Goal: Obtain resource: Download file/media

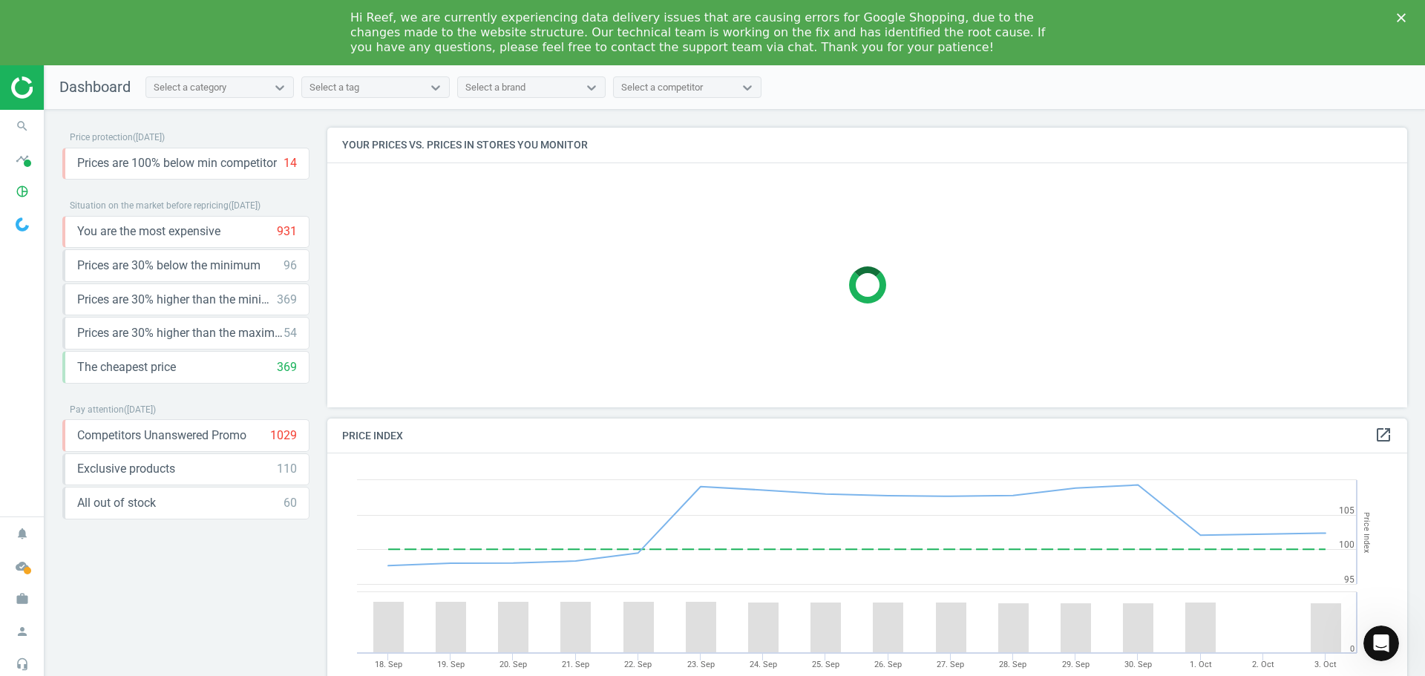
scroll to position [317, 1092]
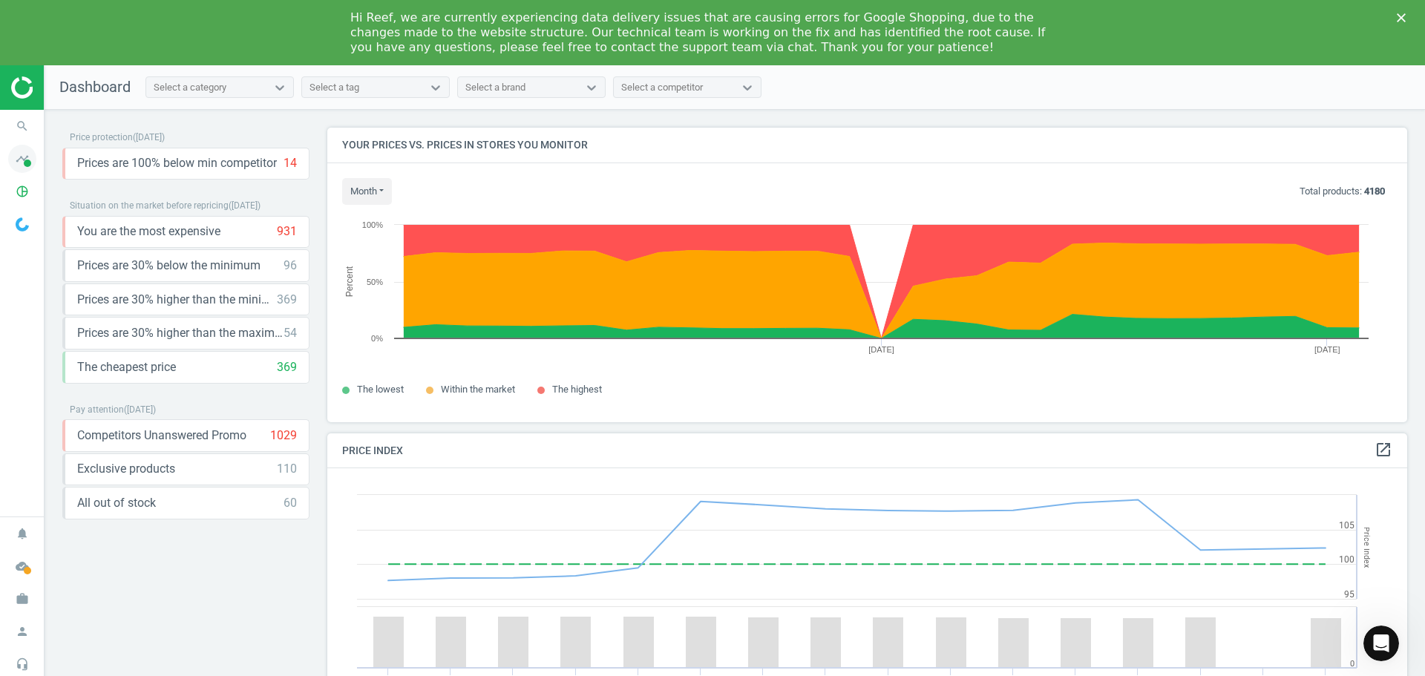
click at [24, 165] on span at bounding box center [27, 163] width 7 height 7
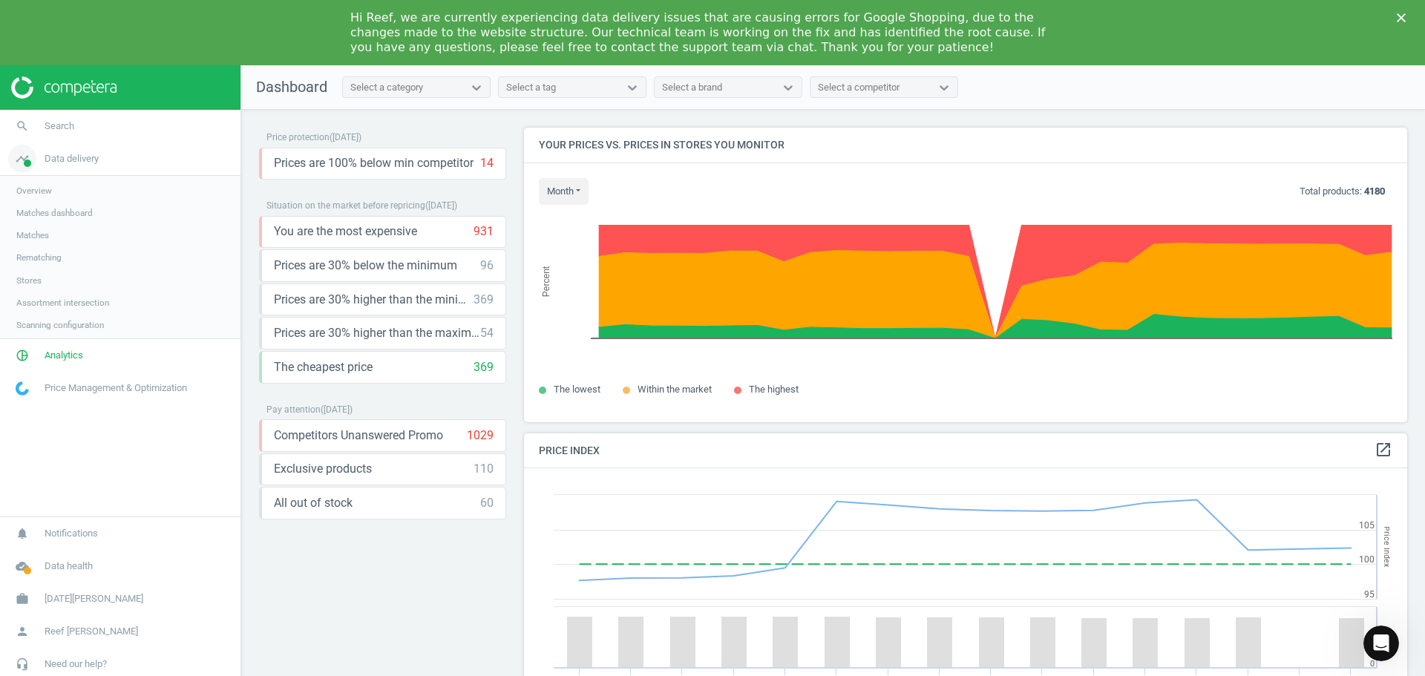
scroll to position [364, 895]
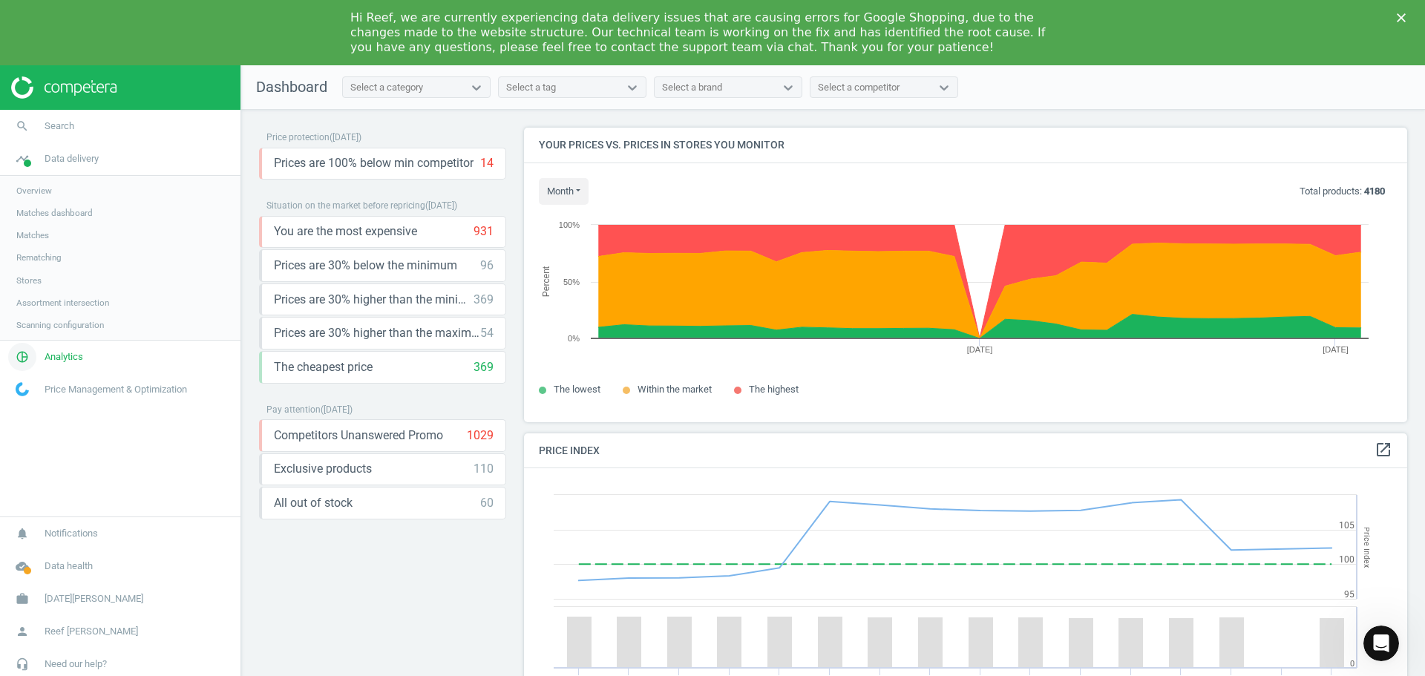
click at [64, 362] on span "Analytics" at bounding box center [64, 356] width 39 height 13
click at [34, 248] on span "Products" at bounding box center [33, 246] width 35 height 12
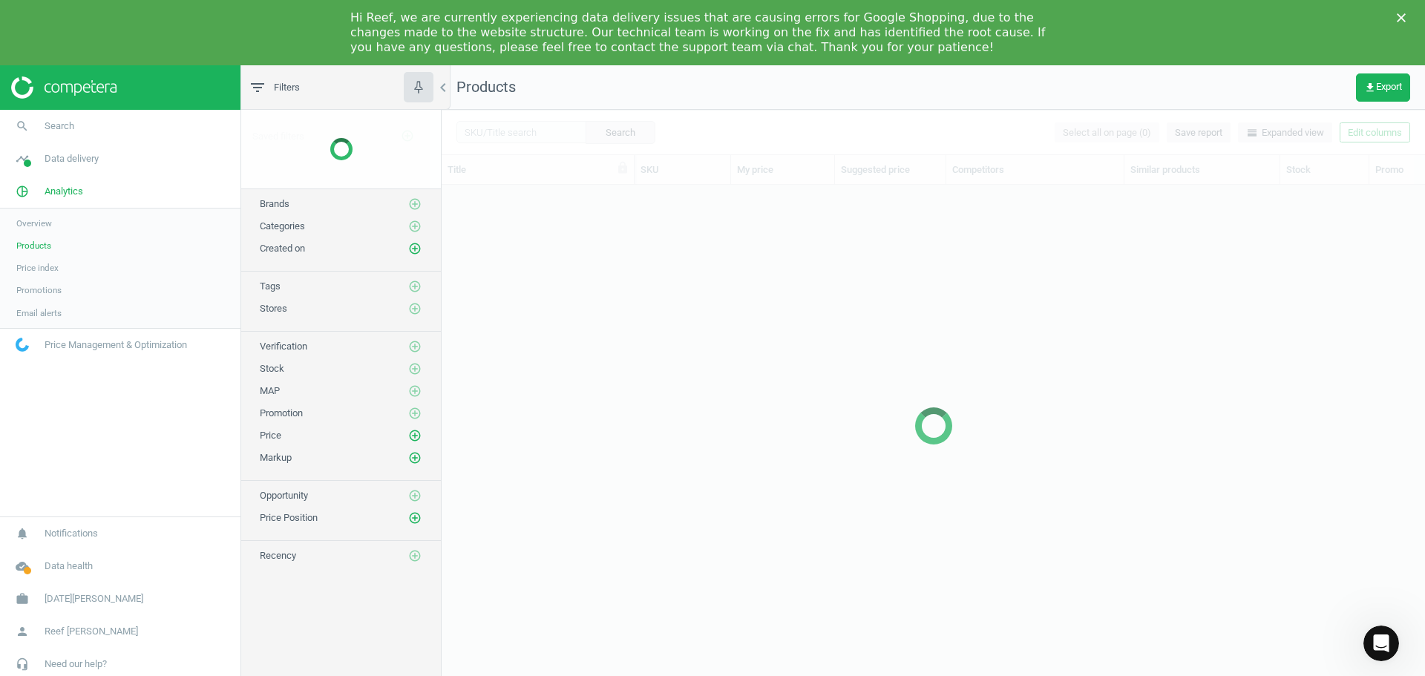
scroll to position [506, 972]
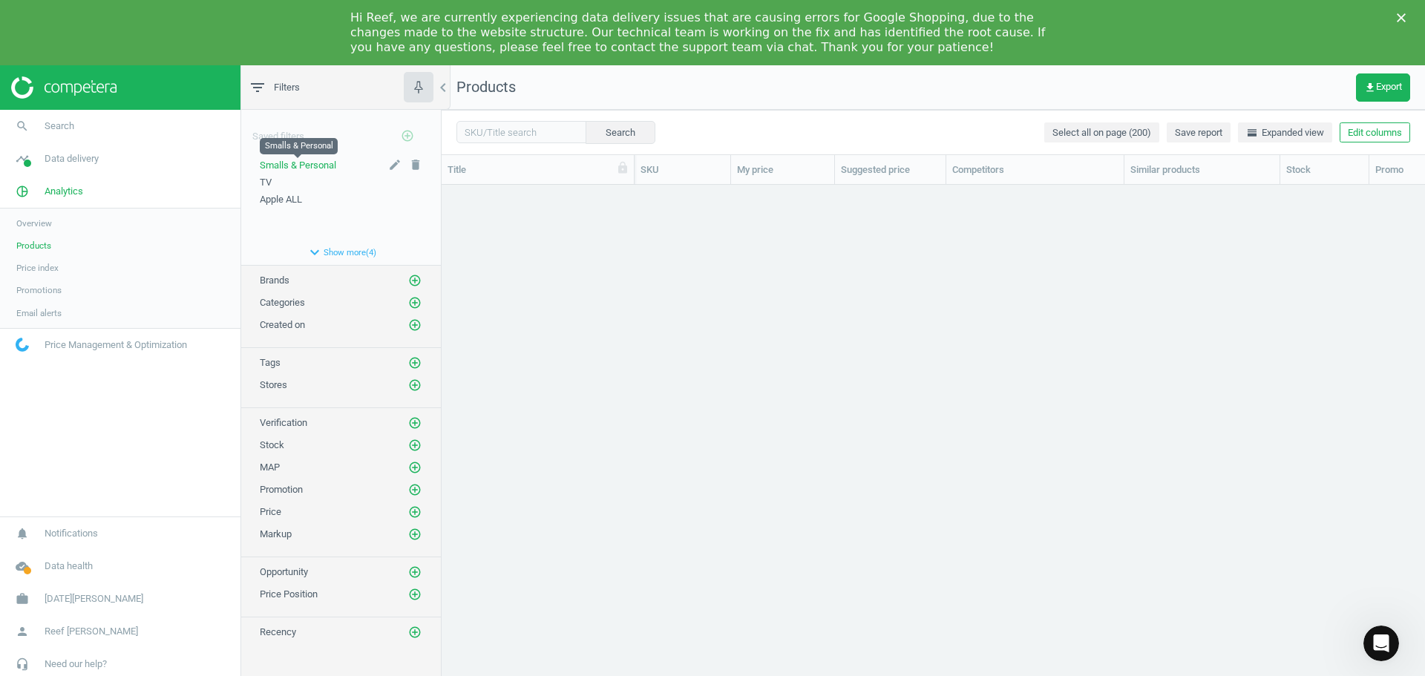
click at [307, 165] on span "Smalls & Personal" at bounding box center [298, 165] width 76 height 11
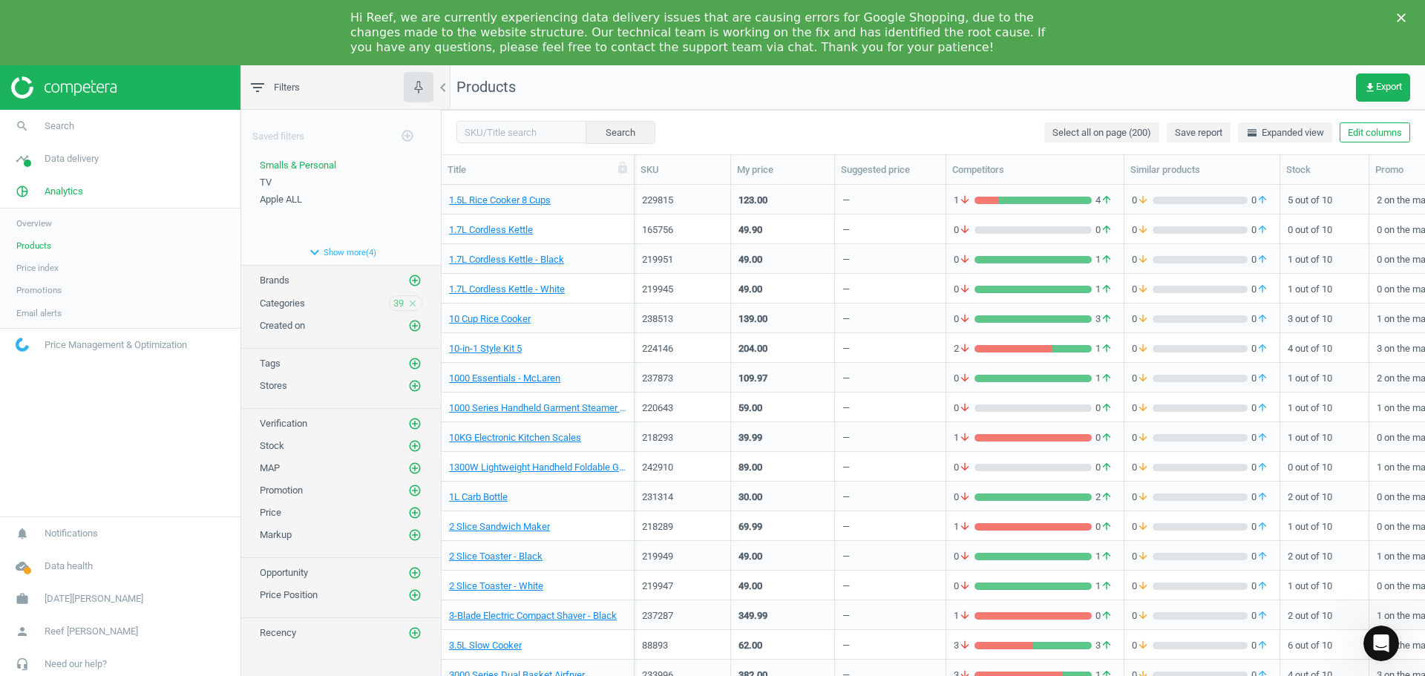
click at [37, 220] on span "Overview" at bounding box center [34, 223] width 36 height 12
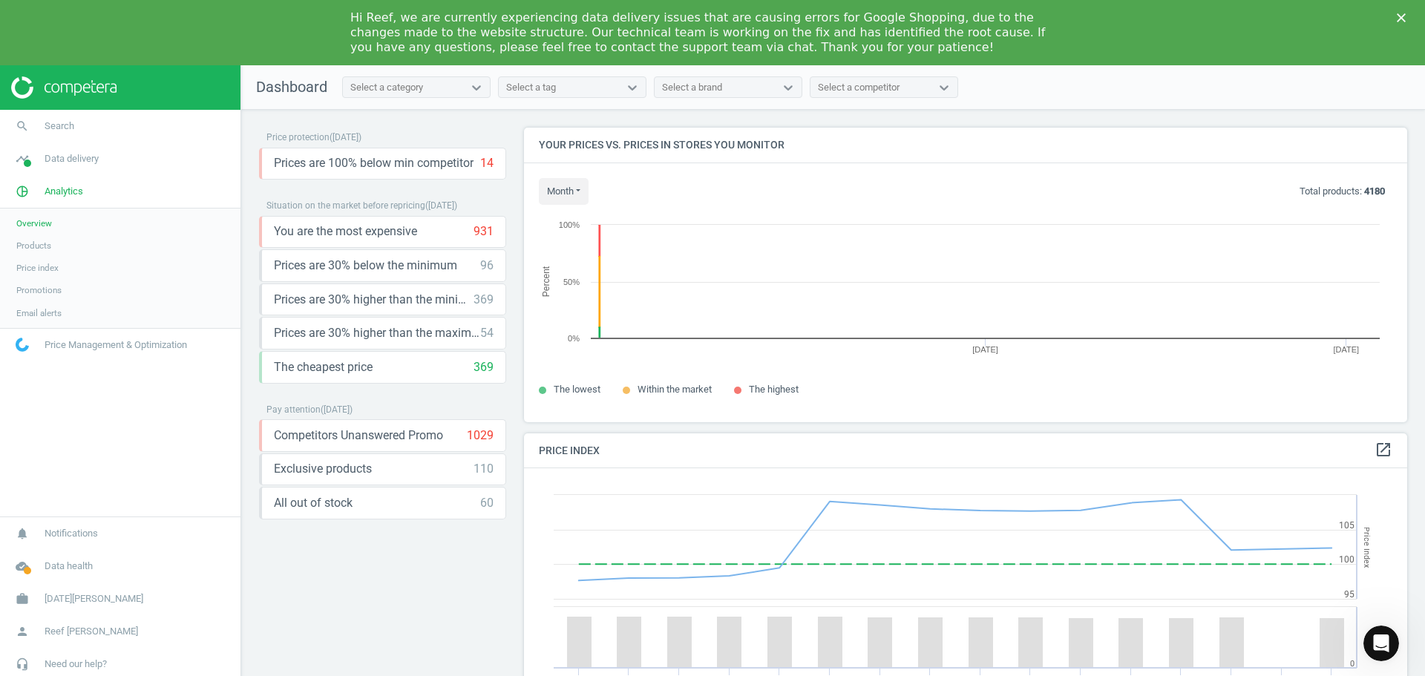
scroll to position [364, 895]
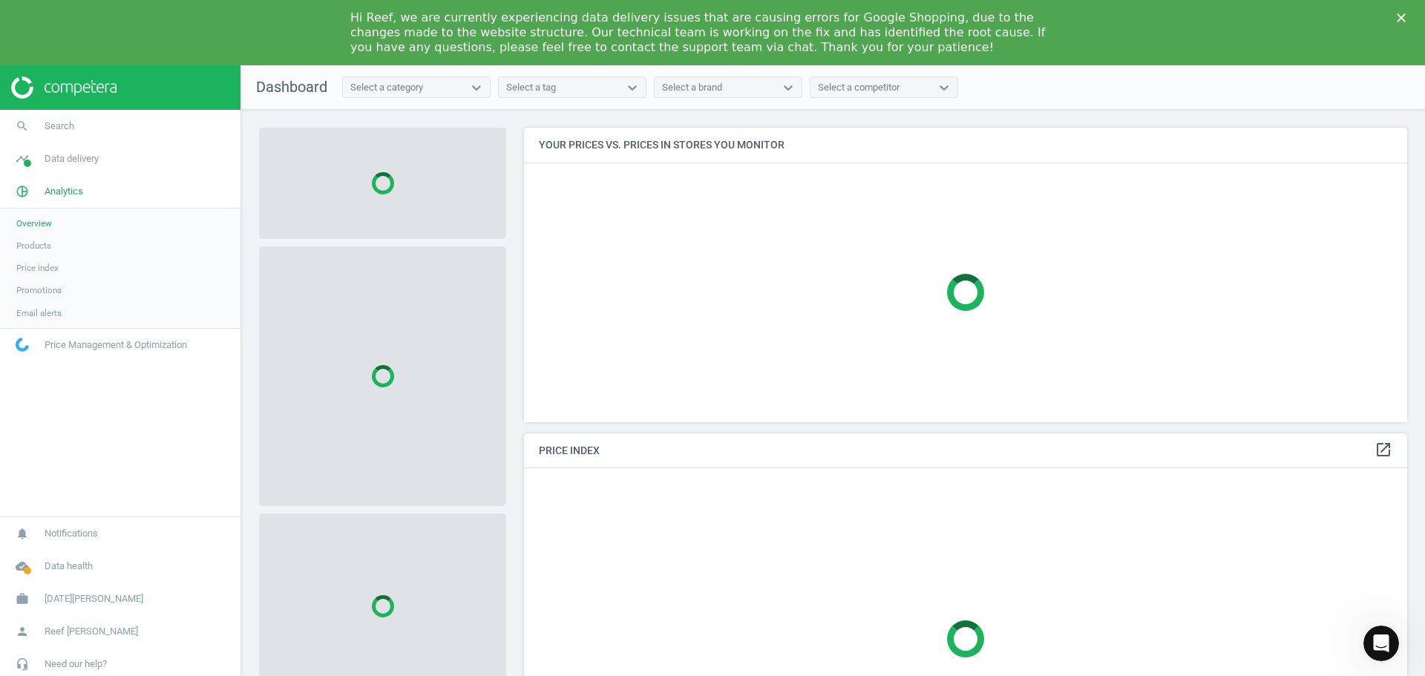
click at [430, 92] on div "Select a category" at bounding box center [403, 87] width 120 height 19
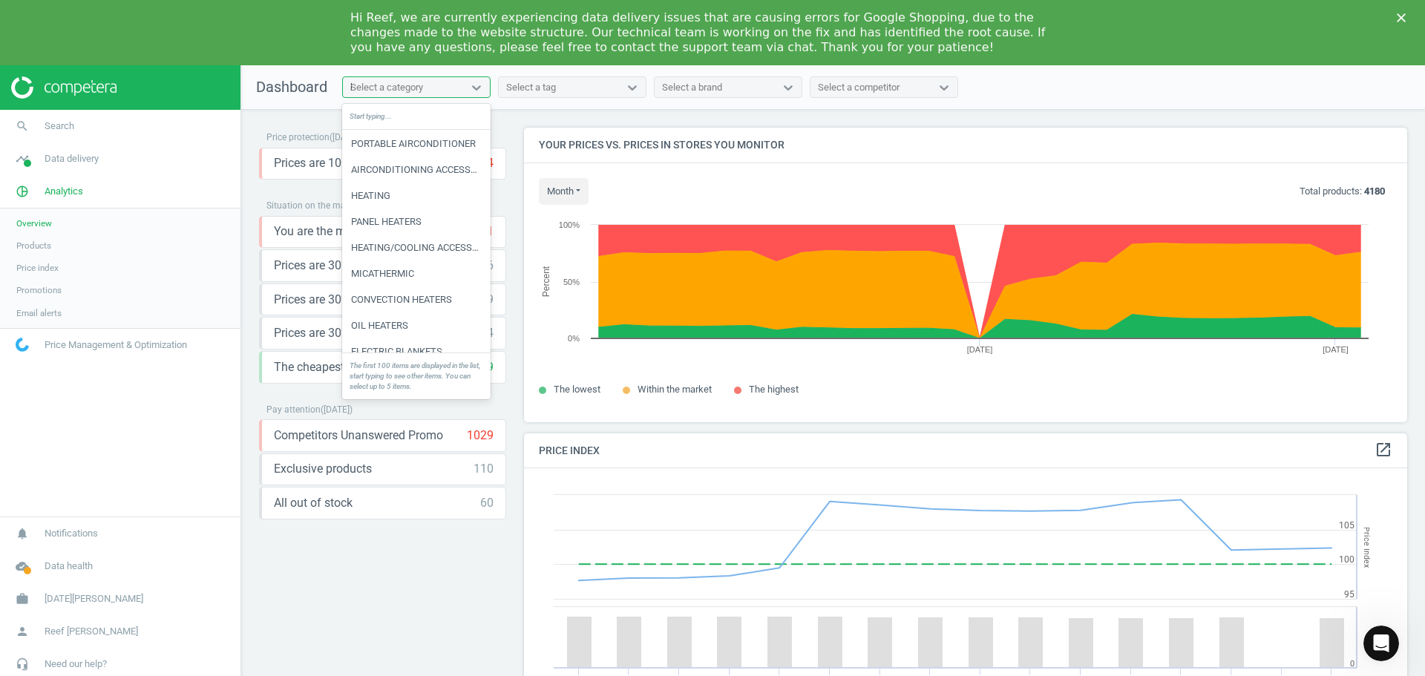
scroll to position [0, 0]
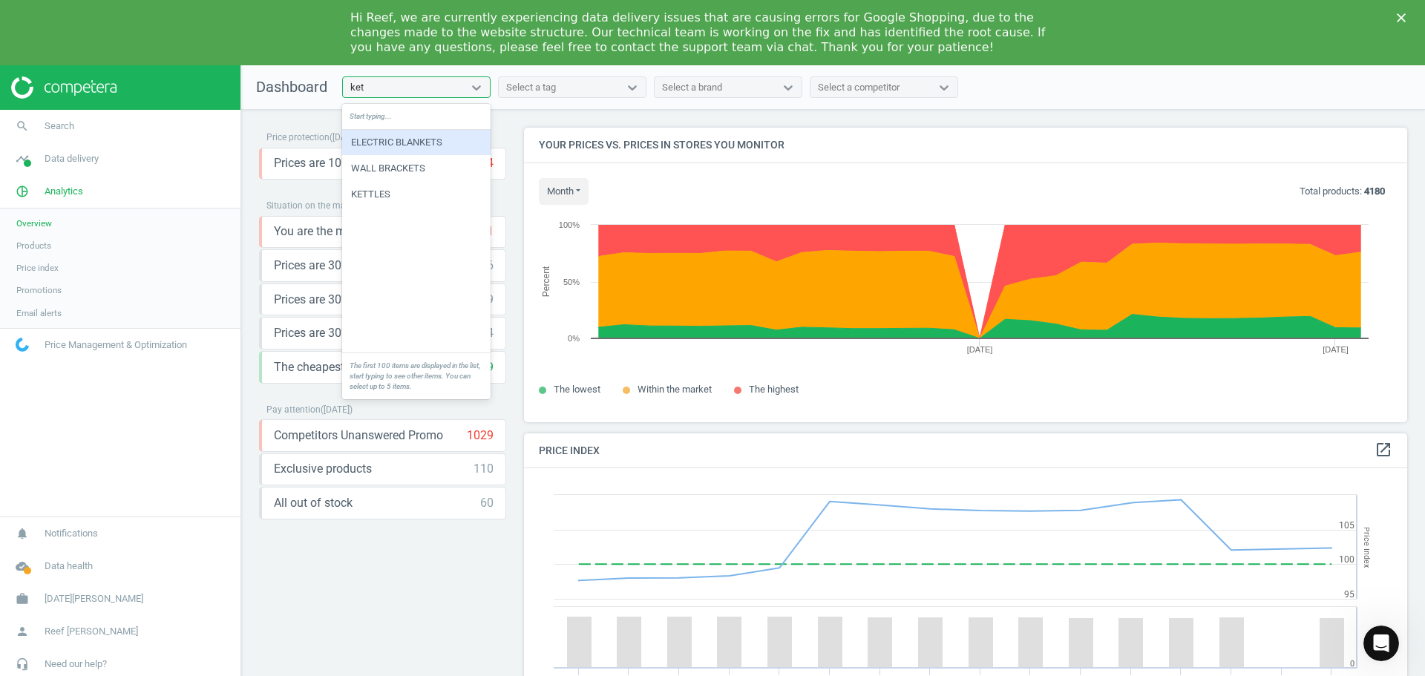
type input "[PERSON_NAME]"
click at [406, 148] on div "KETTLES" at bounding box center [416, 142] width 148 height 25
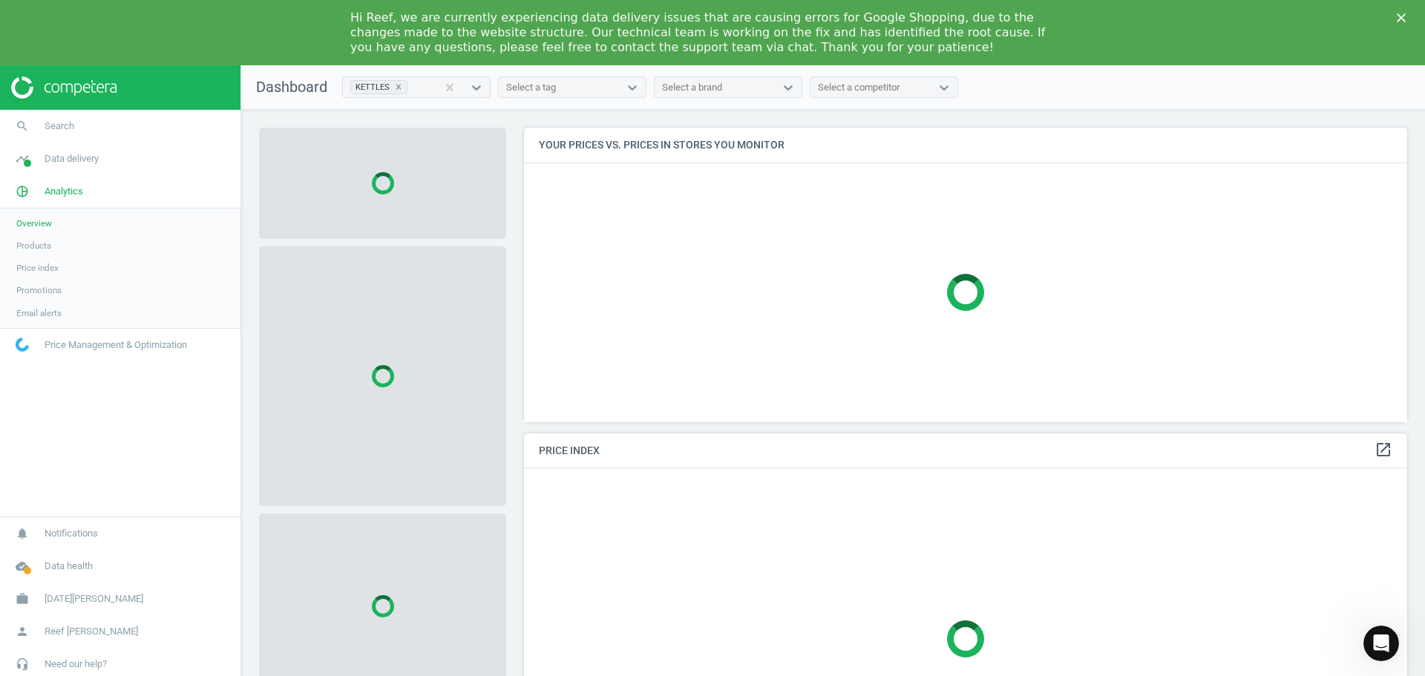
click at [406, 148] on div at bounding box center [382, 183] width 247 height 111
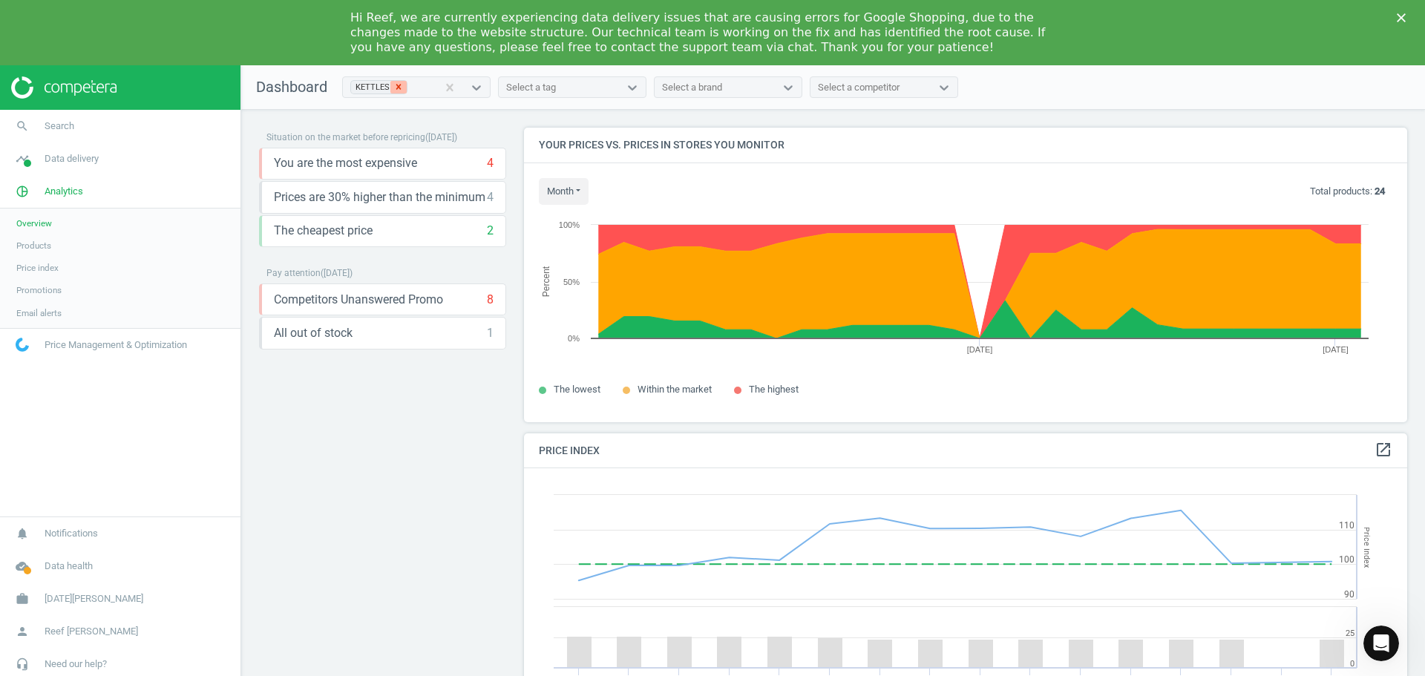
click at [396, 88] on icon at bounding box center [398, 87] width 5 height 5
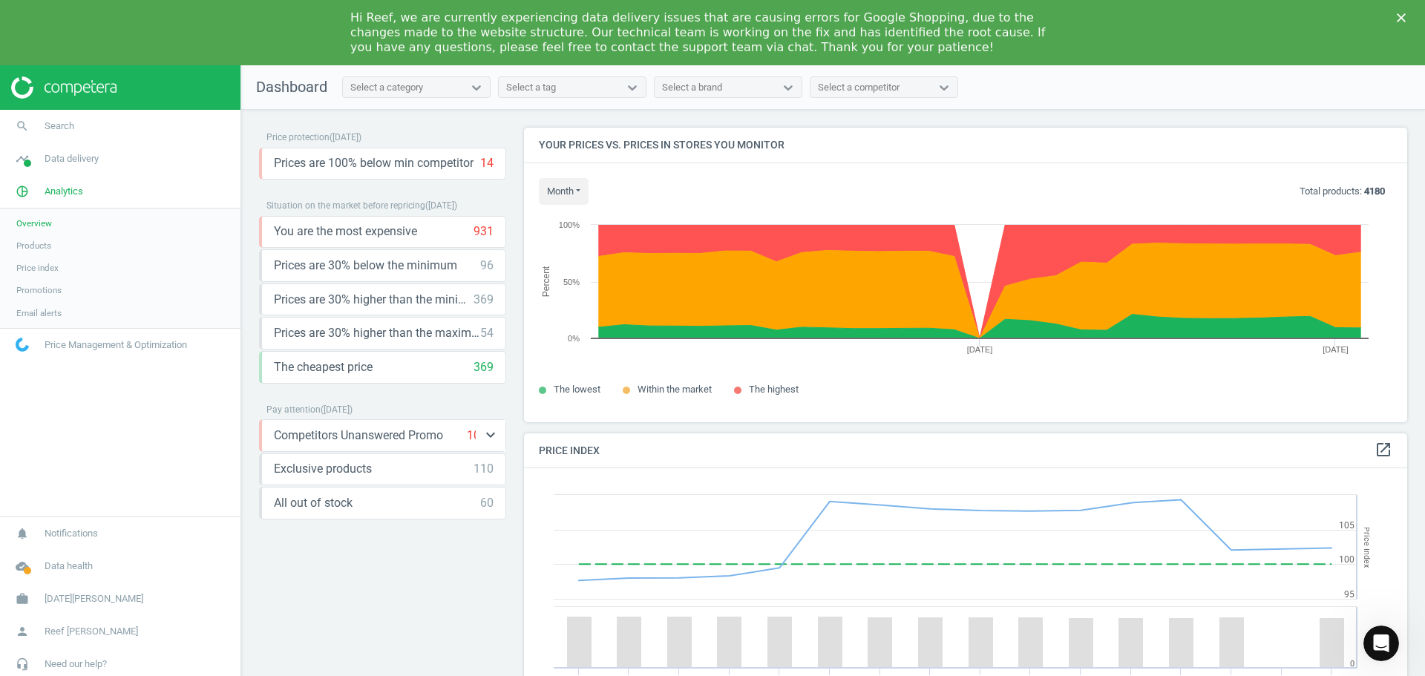
click at [427, 439] on span "Competitors Unanswered Promo" at bounding box center [358, 436] width 169 height 16
click at [482, 439] on icon "keyboard_arrow_down" at bounding box center [491, 435] width 18 height 18
click at [482, 439] on icon "keyboard_arrow_up" at bounding box center [491, 435] width 18 height 18
click at [40, 249] on span "Products" at bounding box center [33, 246] width 35 height 12
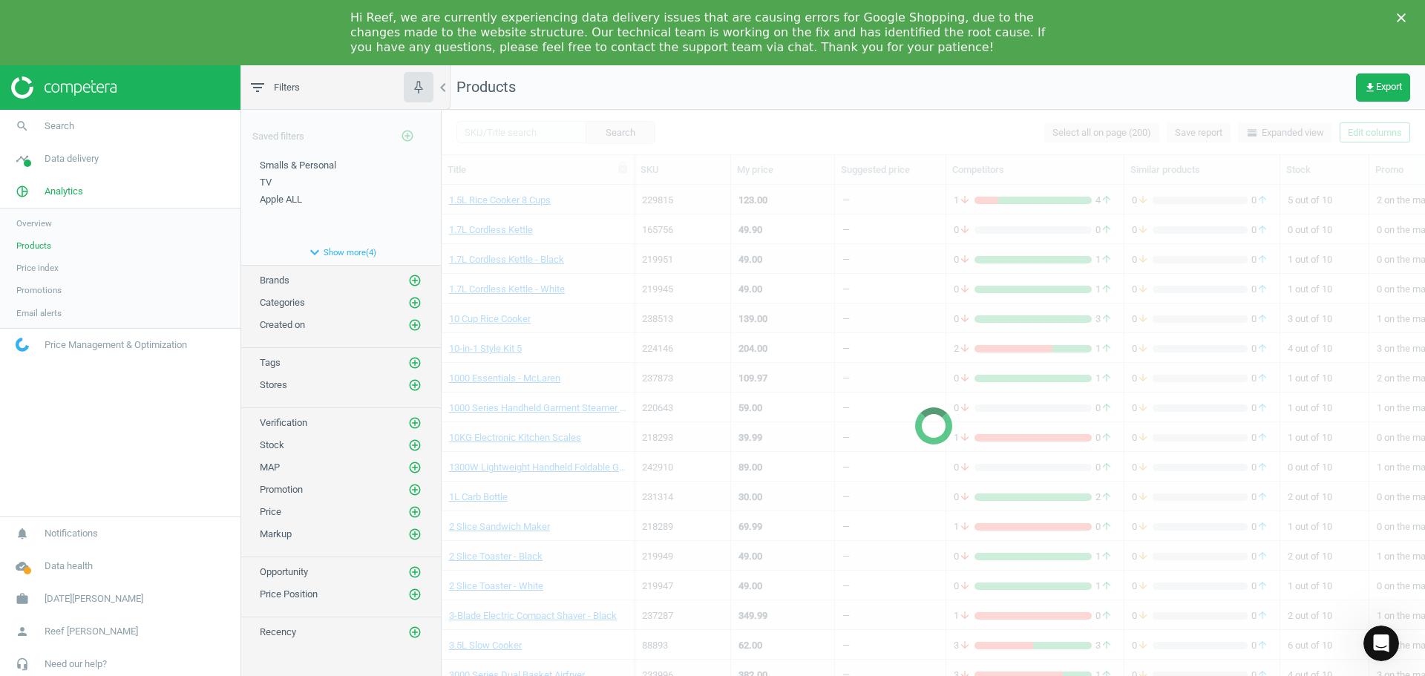
scroll to position [506, 972]
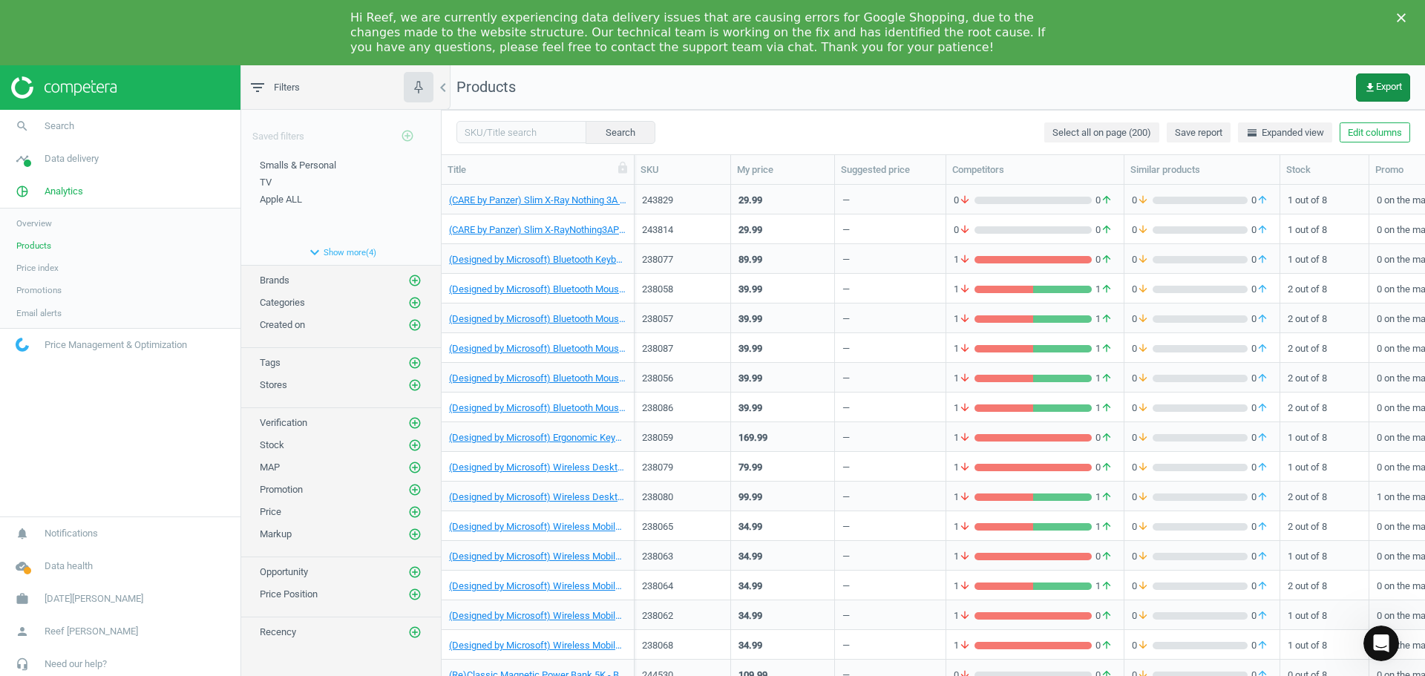
click at [1391, 93] on span "get_app Export" at bounding box center [1383, 88] width 38 height 12
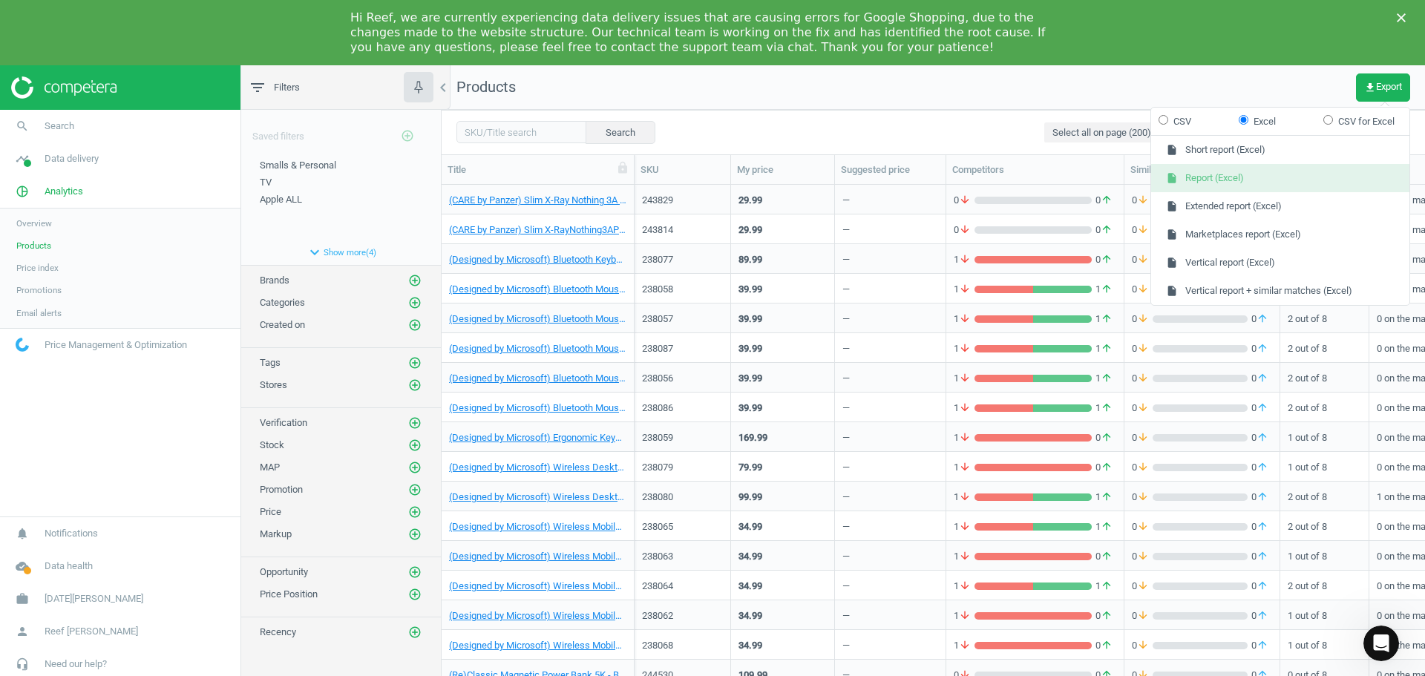
click at [1244, 173] on button "insert_drive_file Report (Excel)" at bounding box center [1280, 178] width 258 height 28
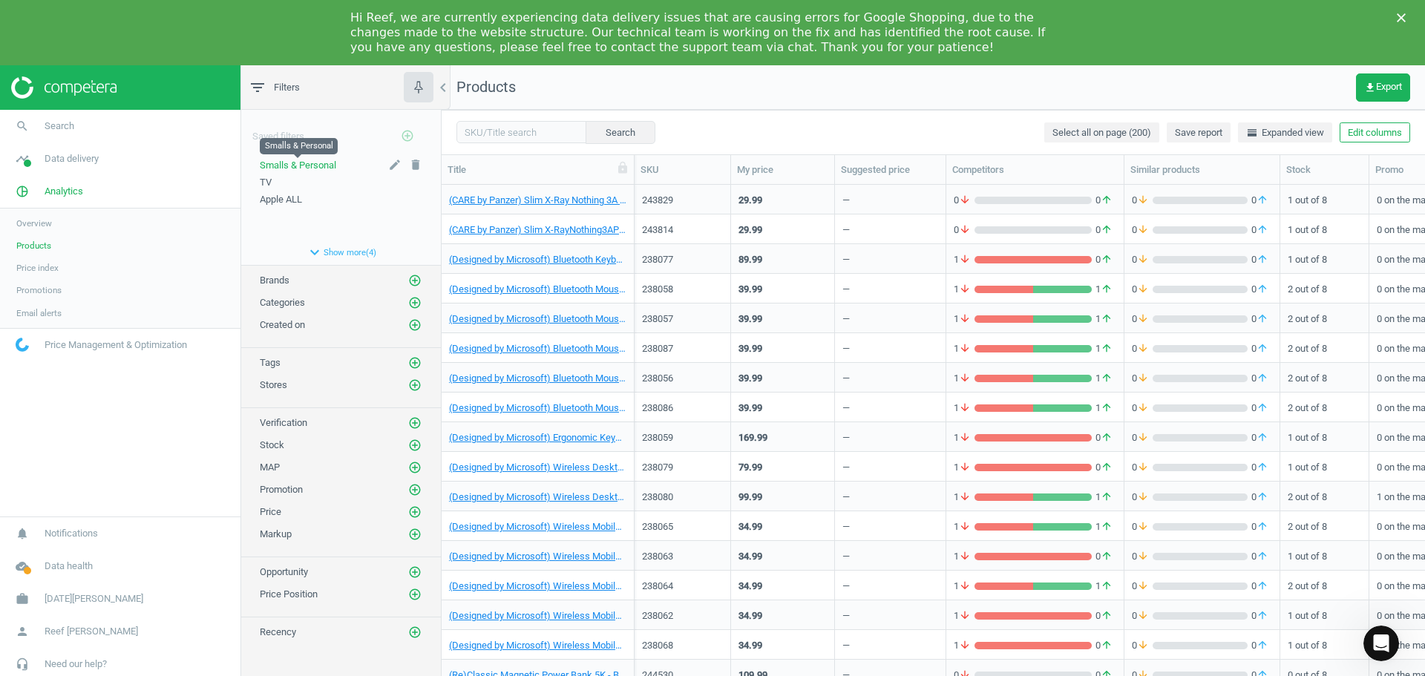
click at [322, 171] on span "Smalls & Personal" at bounding box center [298, 165] width 76 height 11
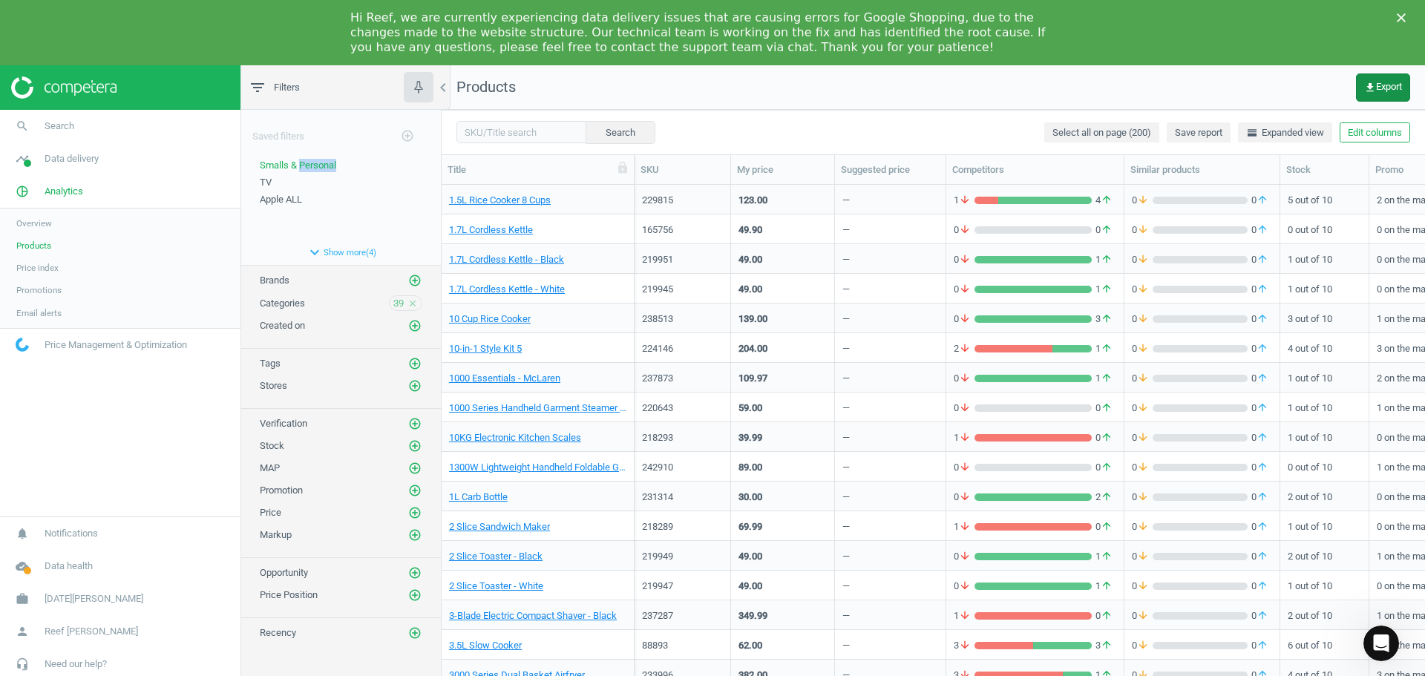
click at [1390, 82] on span "get_app Export" at bounding box center [1383, 88] width 38 height 12
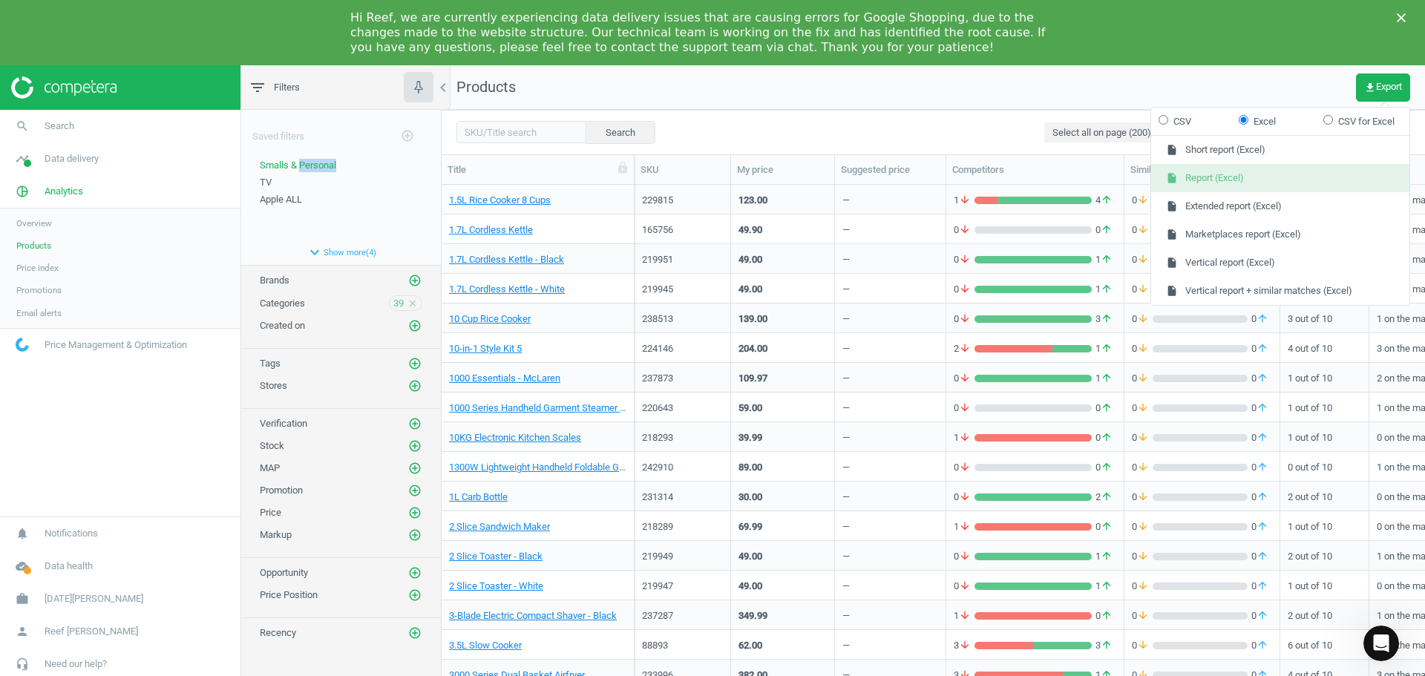
click at [1224, 172] on button "insert_drive_file Report (Excel)" at bounding box center [1280, 178] width 258 height 28
